Goal: Transaction & Acquisition: Purchase product/service

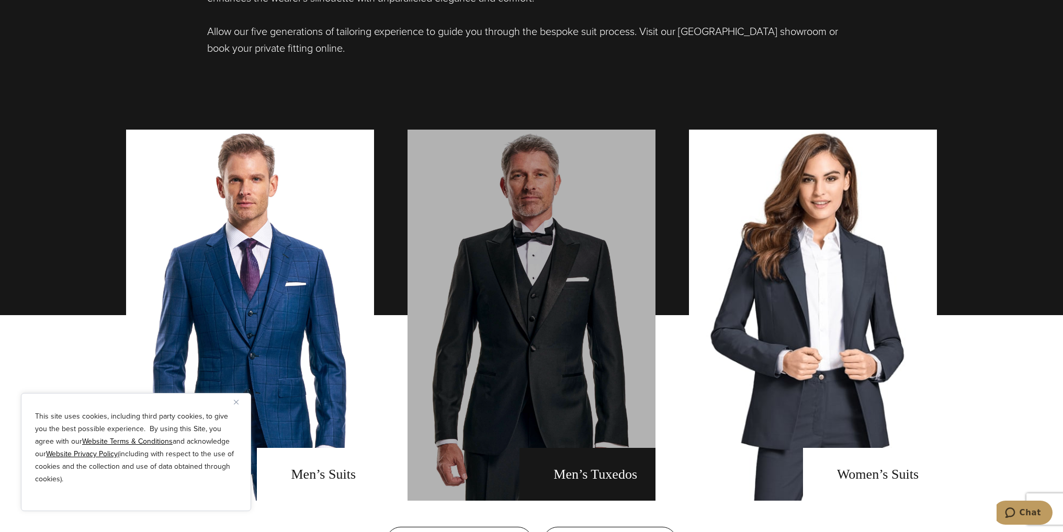
scroll to position [1046, 0]
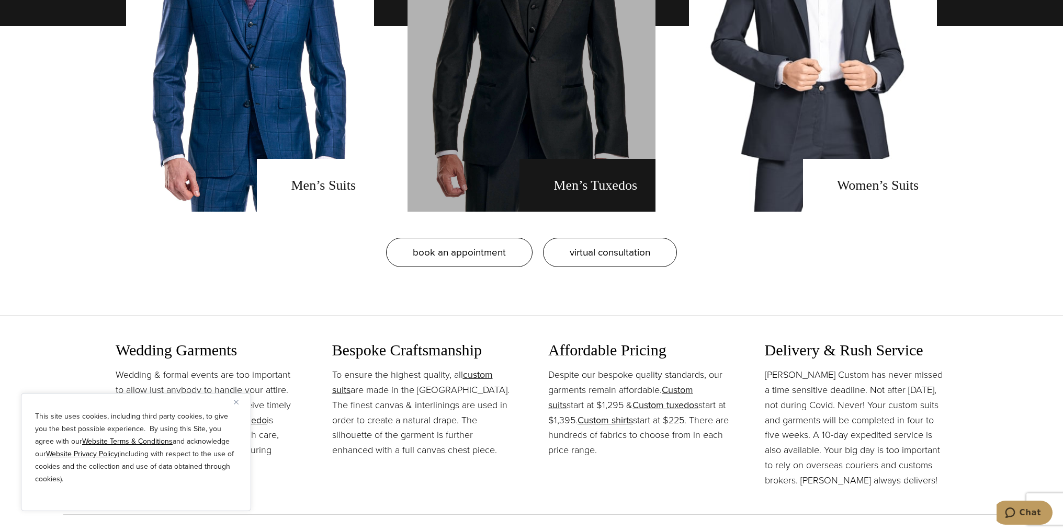
click at [477, 162] on link "men's tuxedos" at bounding box center [531, 25] width 248 height 371
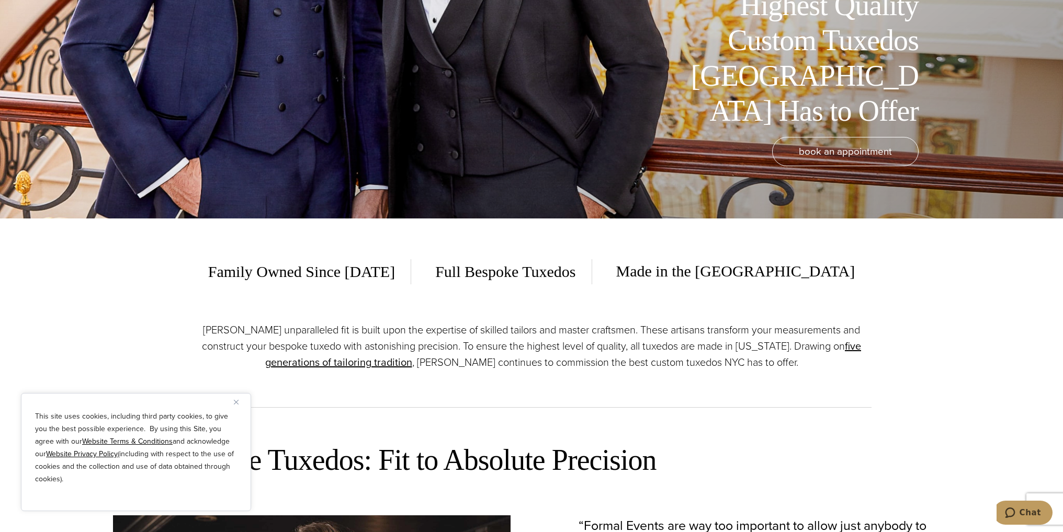
click at [236, 403] on img "Close" at bounding box center [236, 402] width 5 height 5
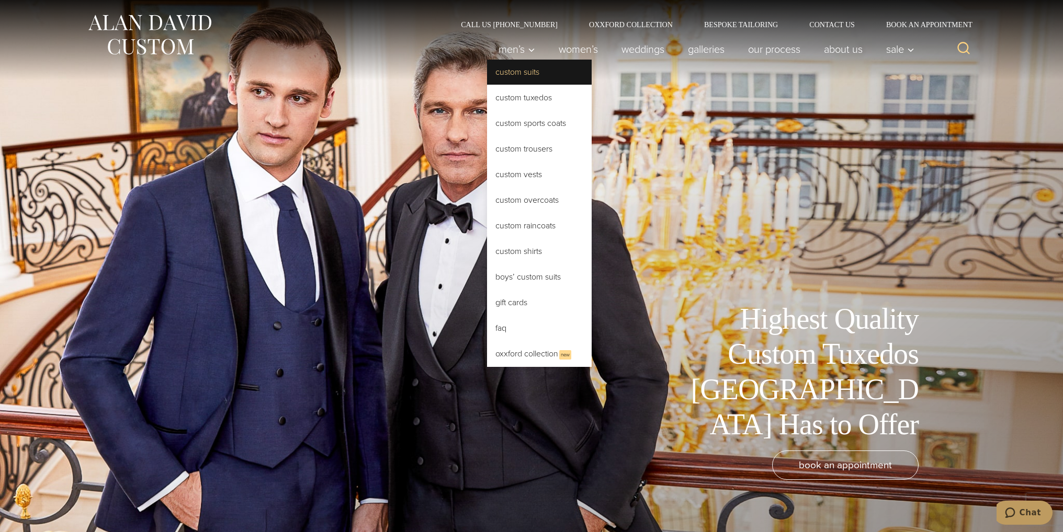
click at [514, 70] on link "Custom Suits" at bounding box center [539, 72] width 105 height 25
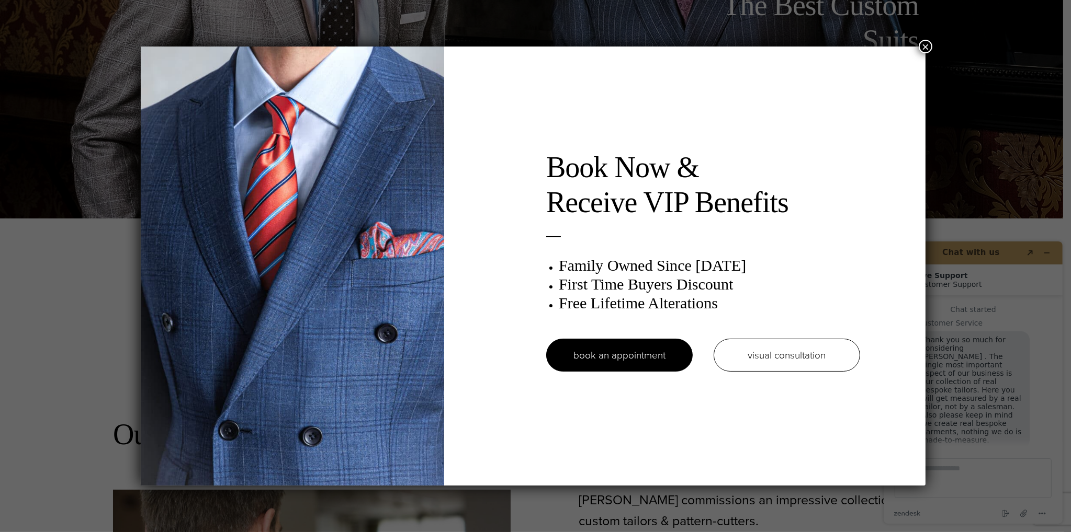
click at [928, 49] on button "×" at bounding box center [925, 47] width 14 height 14
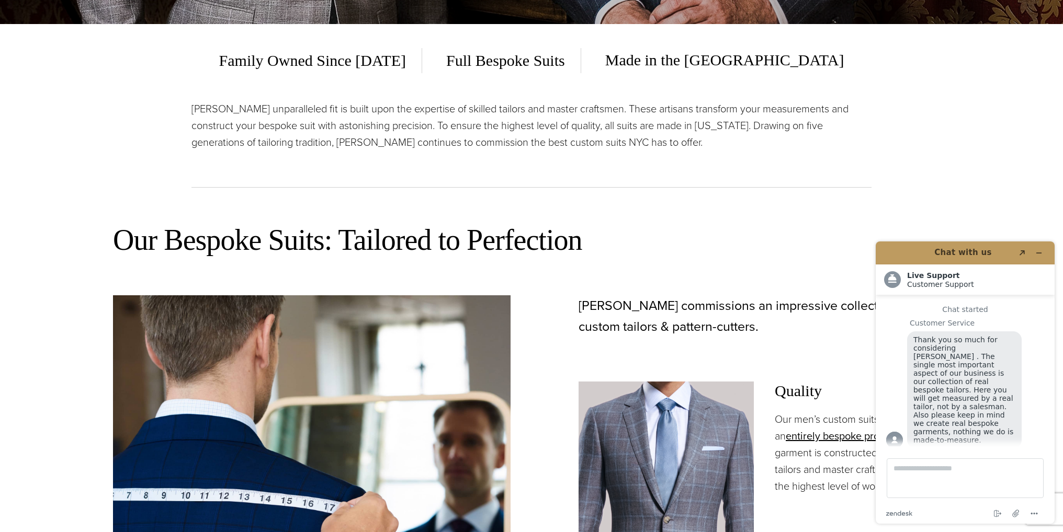
scroll to position [680, 0]
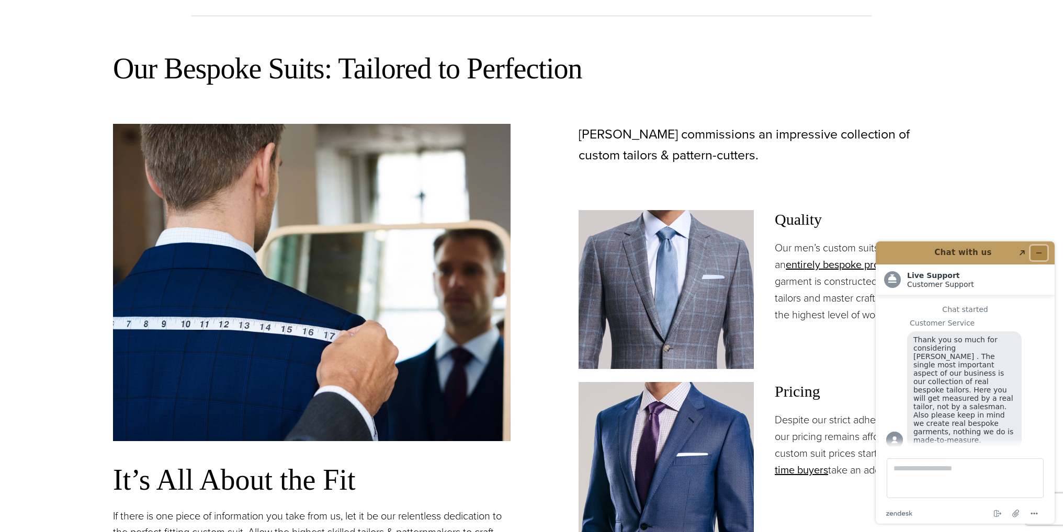
click at [1036, 248] on button "Minimise widget" at bounding box center [1038, 253] width 17 height 15
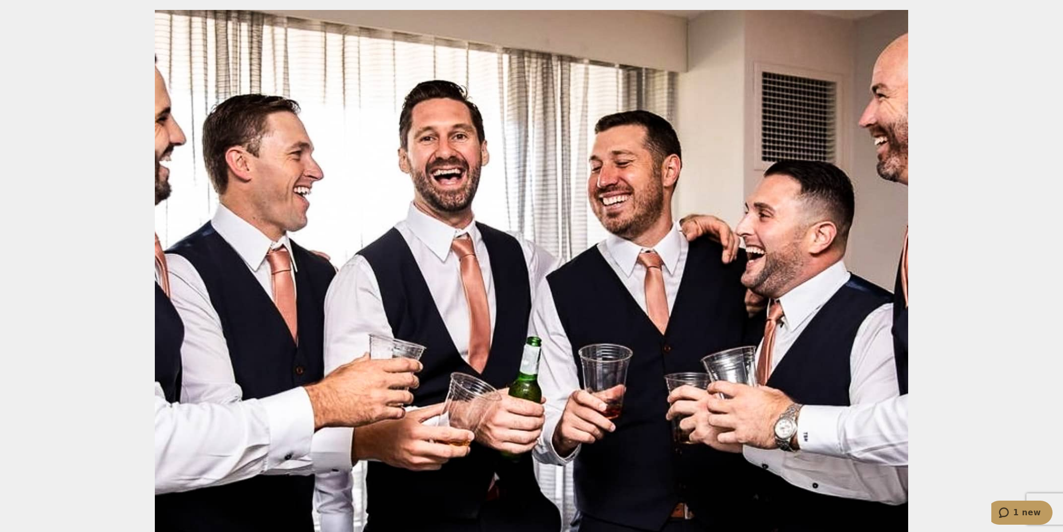
scroll to position [4812, 0]
